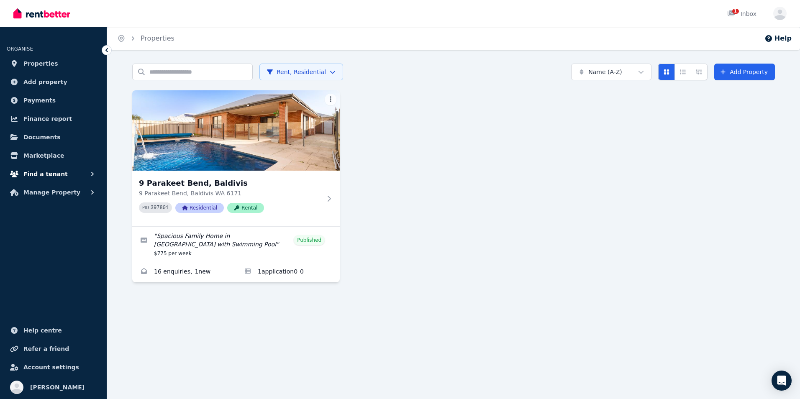
click at [34, 174] on span "Find a tenant" at bounding box center [45, 174] width 44 height 10
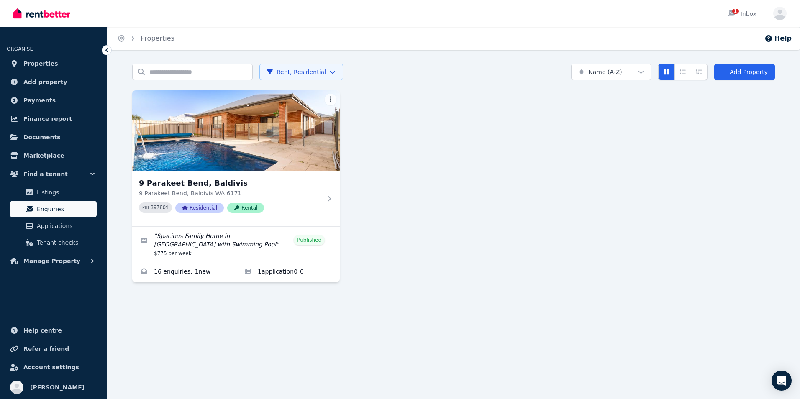
click at [42, 210] on span "Enquiries" at bounding box center [65, 209] width 56 height 10
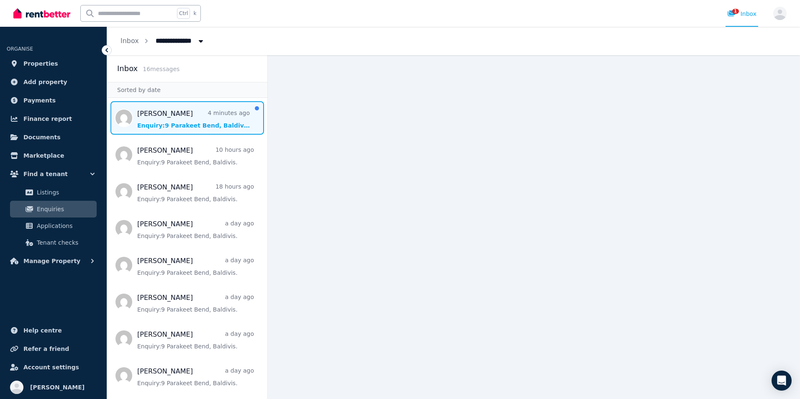
click at [183, 123] on span "Message list" at bounding box center [187, 117] width 160 height 33
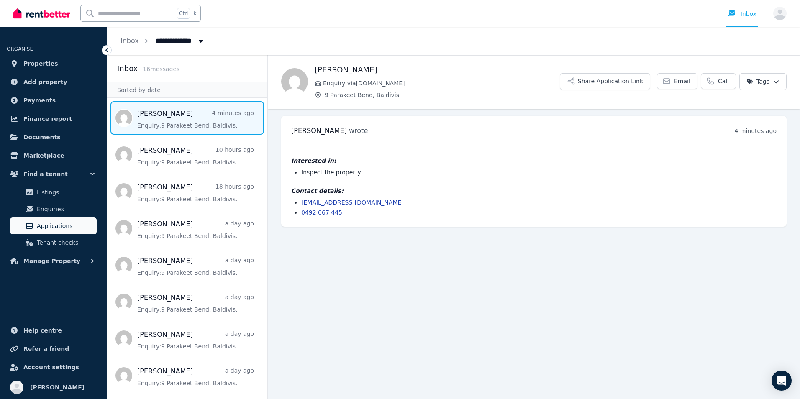
click at [65, 223] on span "Applications" at bounding box center [65, 226] width 56 height 10
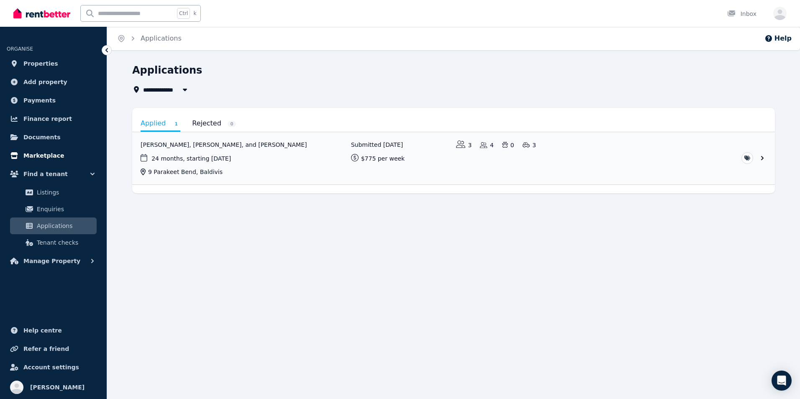
click at [33, 158] on span "Marketplace" at bounding box center [43, 156] width 41 height 10
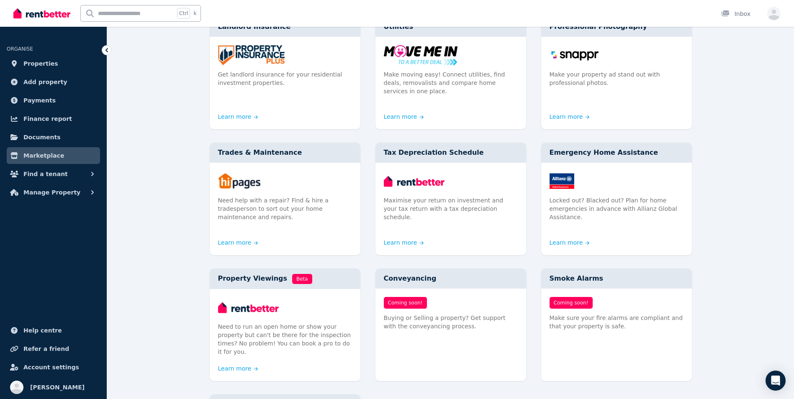
scroll to position [209, 0]
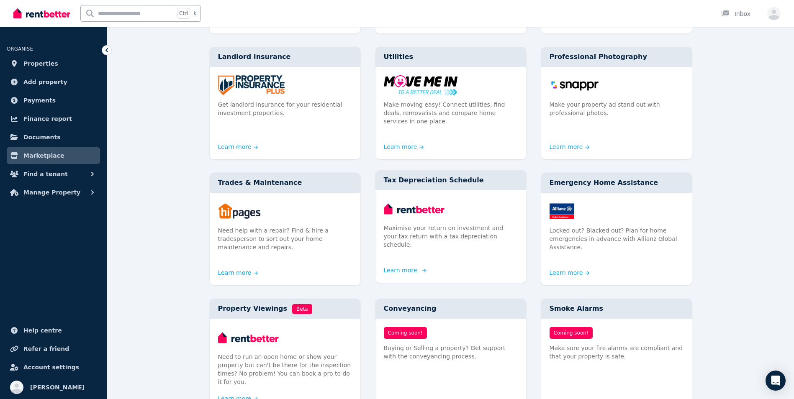
click at [405, 250] on div "Tax Depreciation Schedule Maximise your return on investment and your tax retur…" at bounding box center [450, 226] width 151 height 113
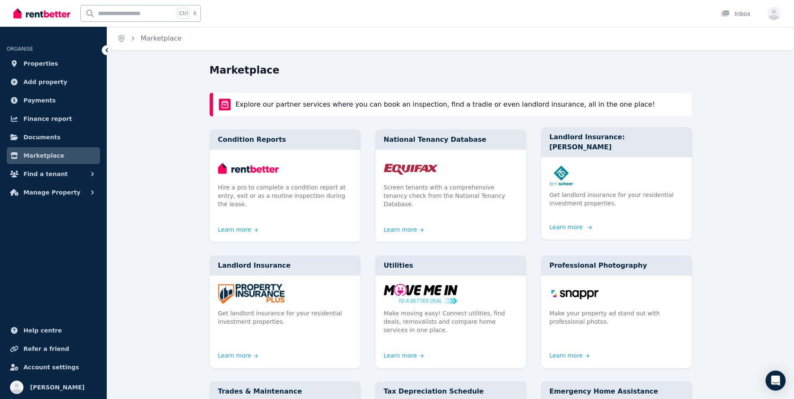
click at [571, 192] on p "Get landlord insurance for your residential investment properties." at bounding box center [616, 199] width 134 height 17
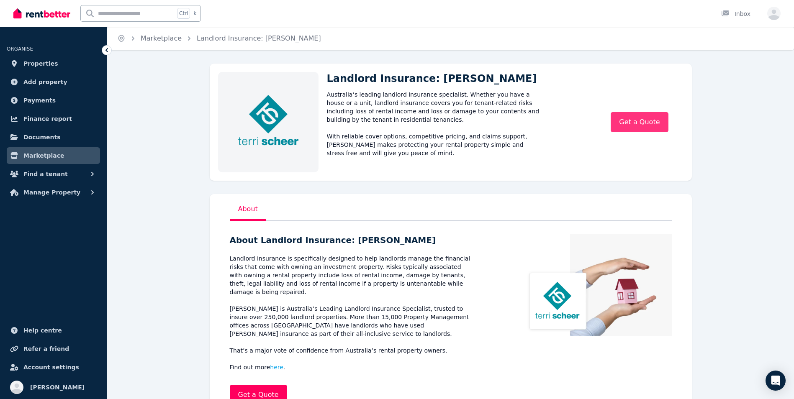
click at [652, 118] on link "Get a Quote" at bounding box center [638, 122] width 57 height 20
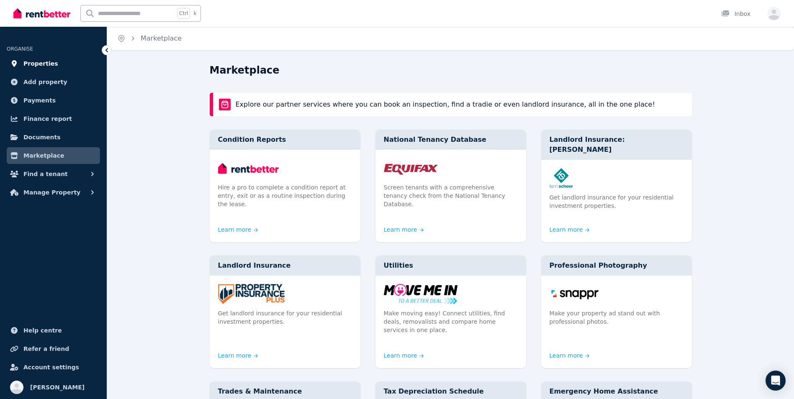
click at [23, 64] on span "Properties" at bounding box center [40, 64] width 35 height 10
